Goal: Task Accomplishment & Management: Use online tool/utility

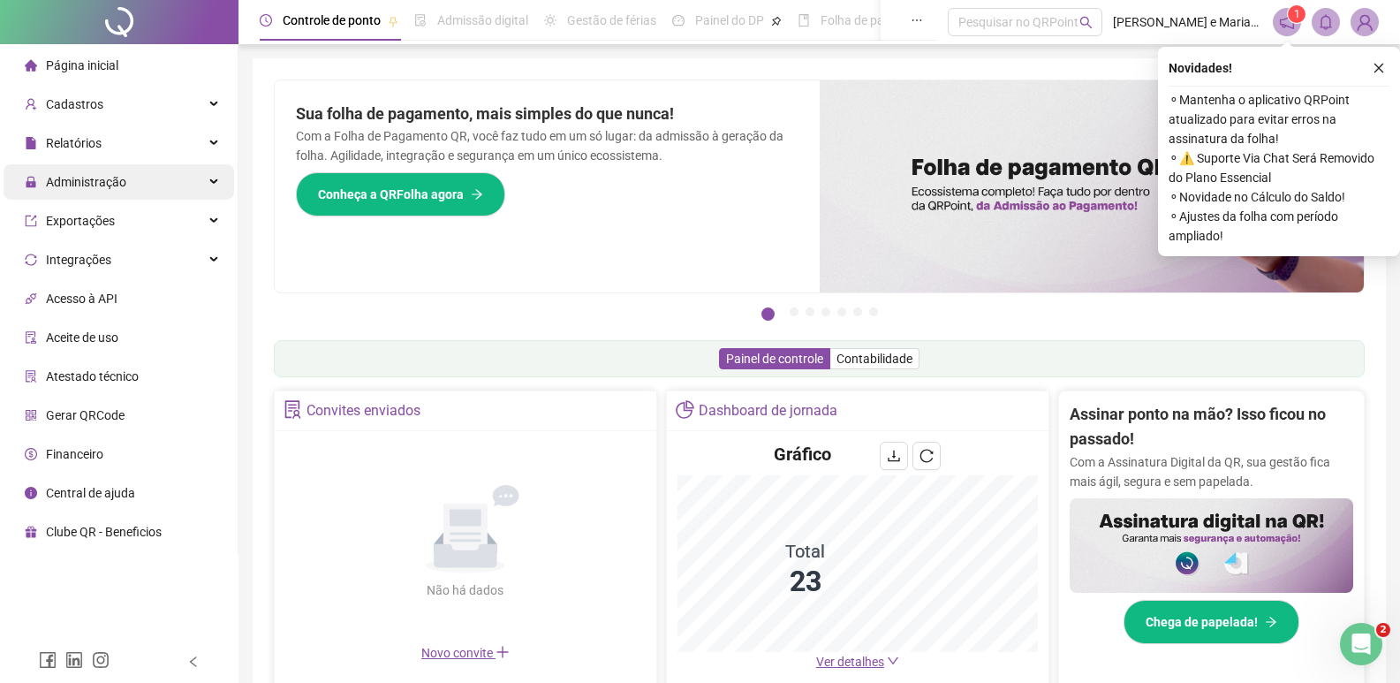
click at [109, 178] on span "Administração" at bounding box center [86, 182] width 80 height 14
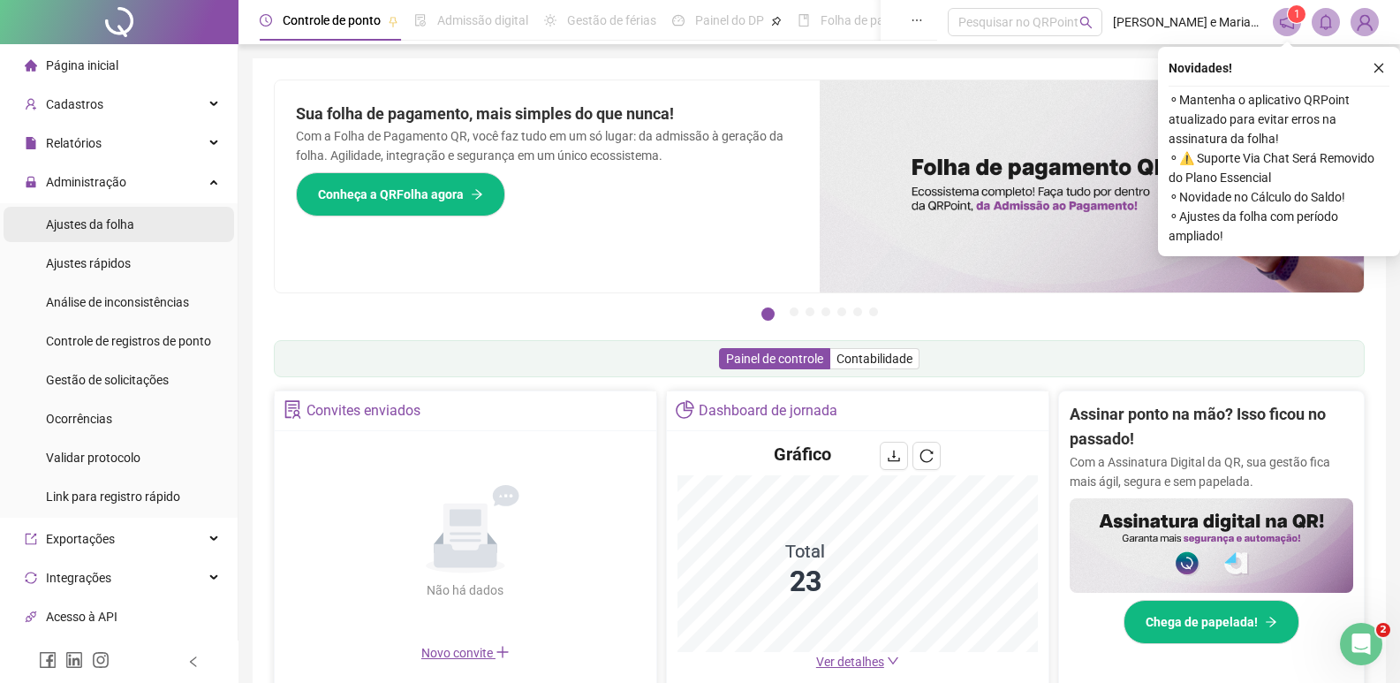
click at [136, 221] on li "Ajustes da folha" at bounding box center [119, 224] width 231 height 35
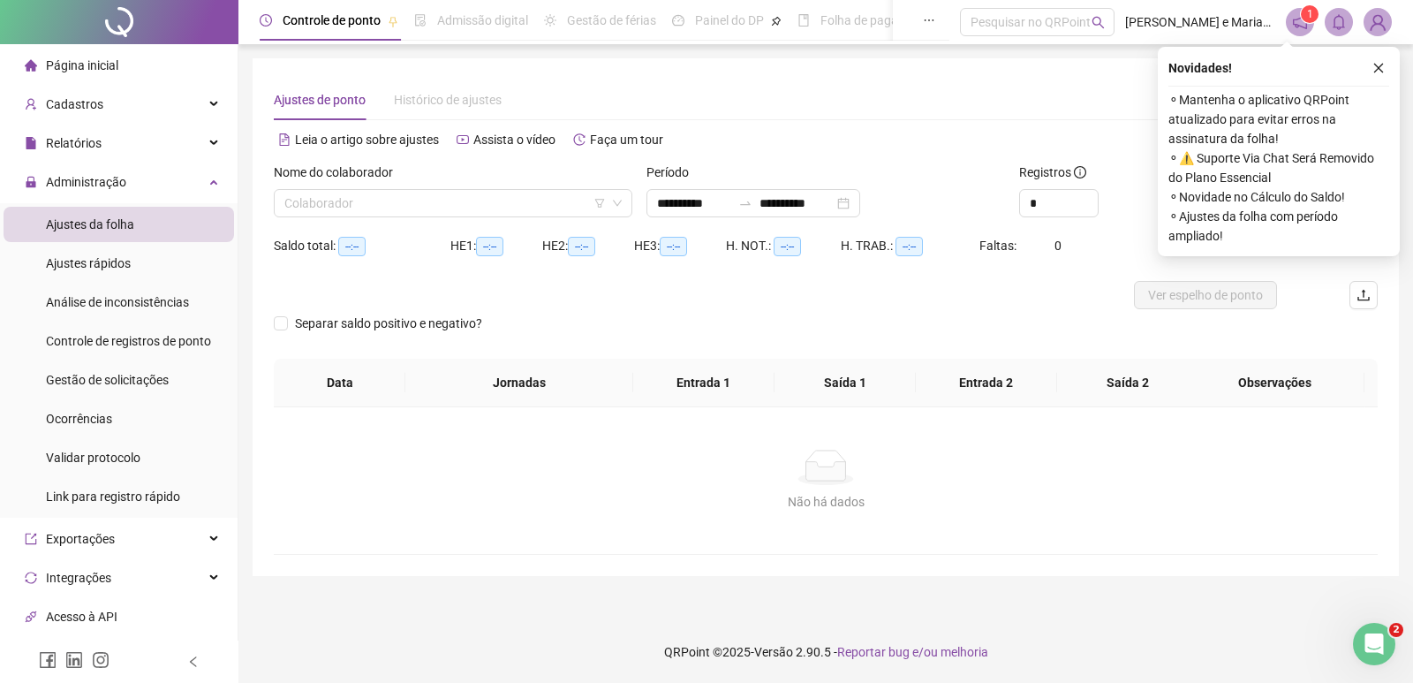
type input "**********"
